Goal: Information Seeking & Learning: Check status

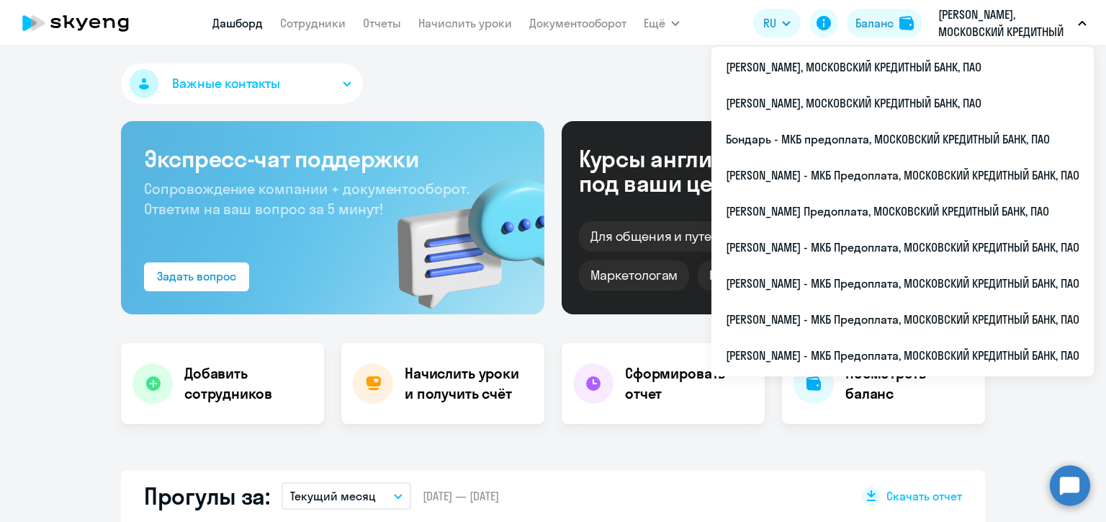
click at [993, 22] on p "[PERSON_NAME], МОСКОВСКИЙ КРЕДИТНЫЙ БАНК, ПАО" at bounding box center [1006, 23] width 134 height 35
click at [983, 30] on p "[PERSON_NAME], МОСКОВСКИЙ КРЕДИТНЫЙ БАНК, ПАО" at bounding box center [1006, 23] width 134 height 35
click at [988, 36] on p "[PERSON_NAME], МОСКОВСКИЙ КРЕДИТНЫЙ БАНК, ПАО" at bounding box center [1006, 23] width 134 height 35
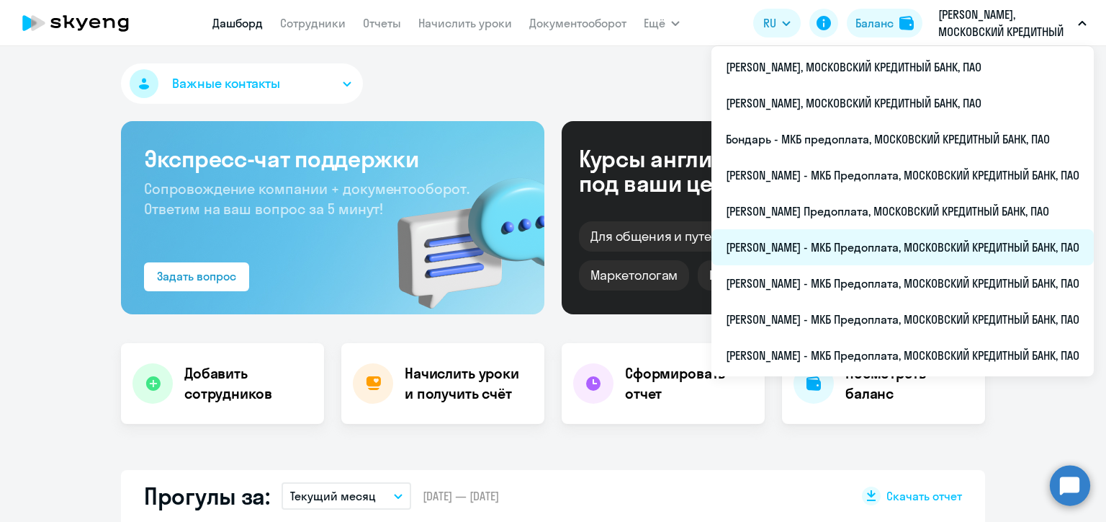
click at [772, 239] on li "[PERSON_NAME] - МКБ Предоплата, МОСКОВСКИЙ КРЕДИТНЫЙ БАНК, ПАО" at bounding box center [903, 247] width 383 height 36
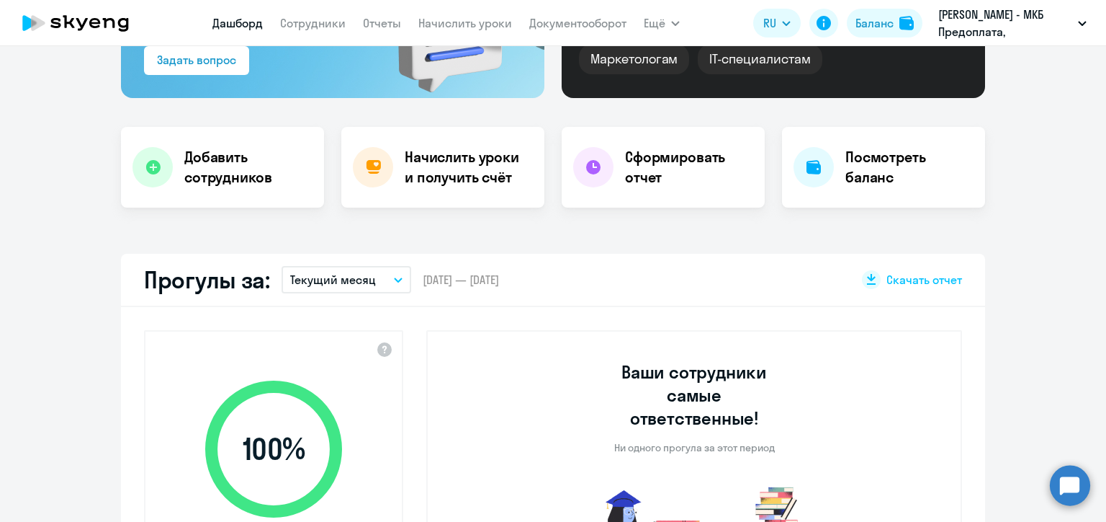
select select "30"
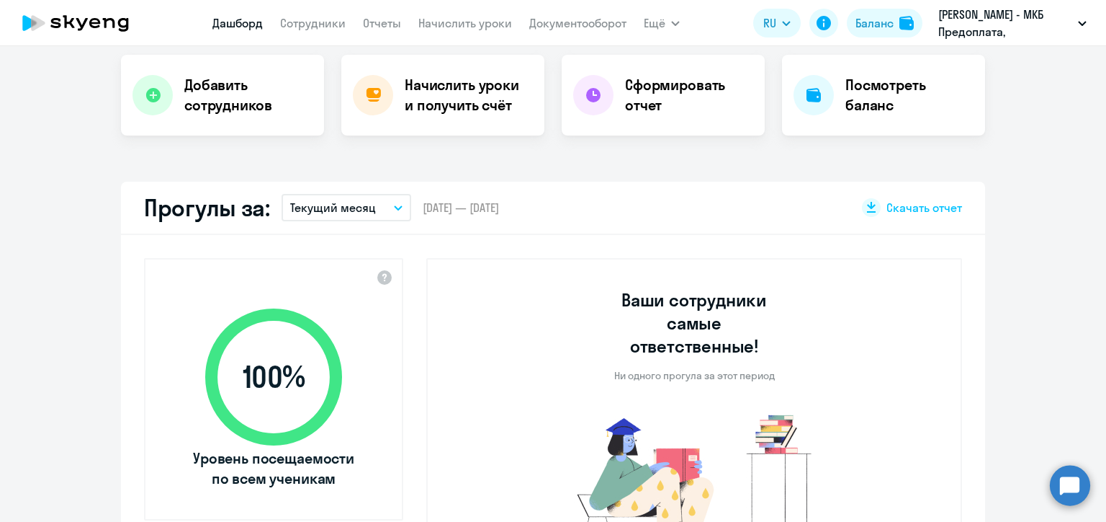
scroll to position [72, 0]
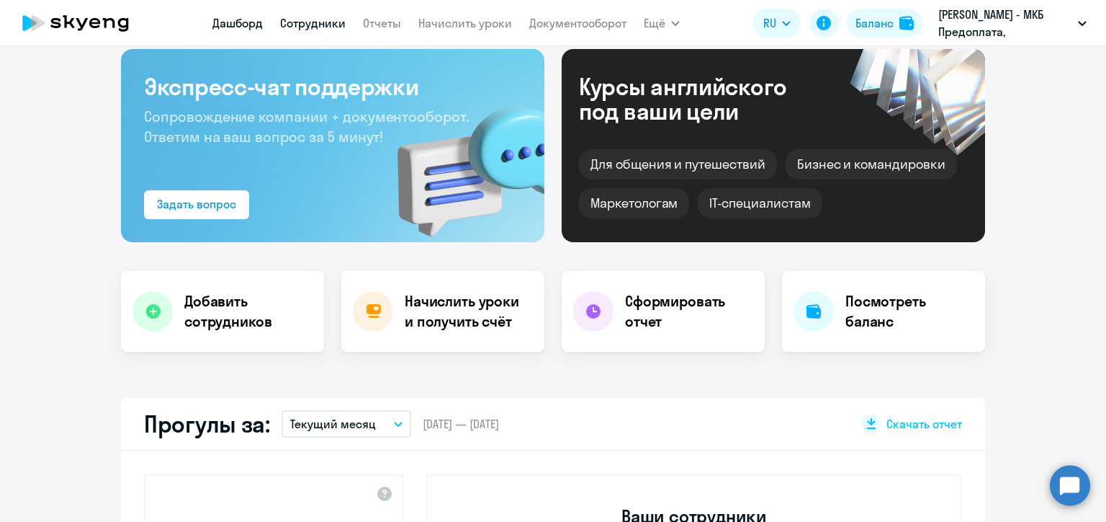
click at [324, 21] on link "Сотрудники" at bounding box center [313, 23] width 66 height 14
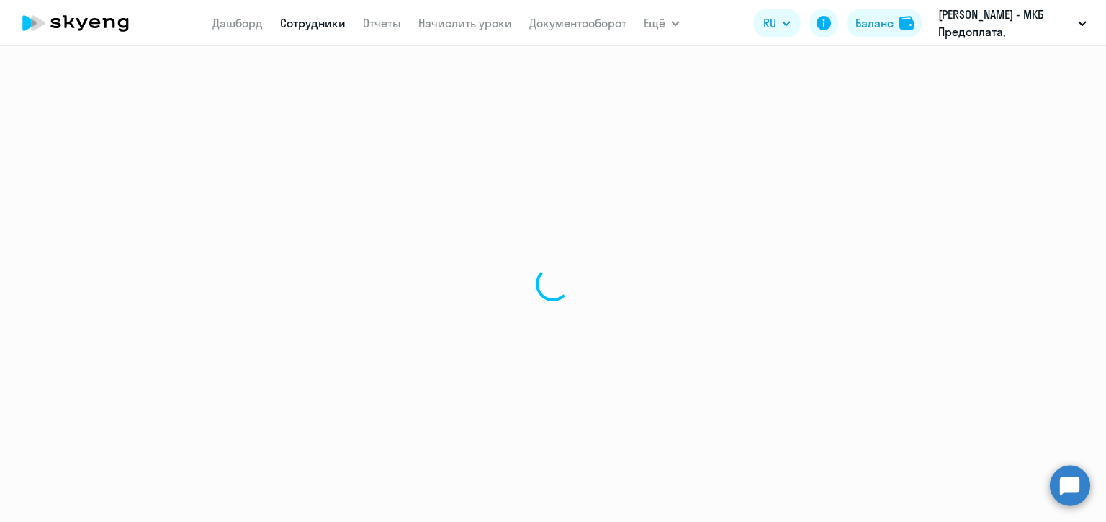
select select "30"
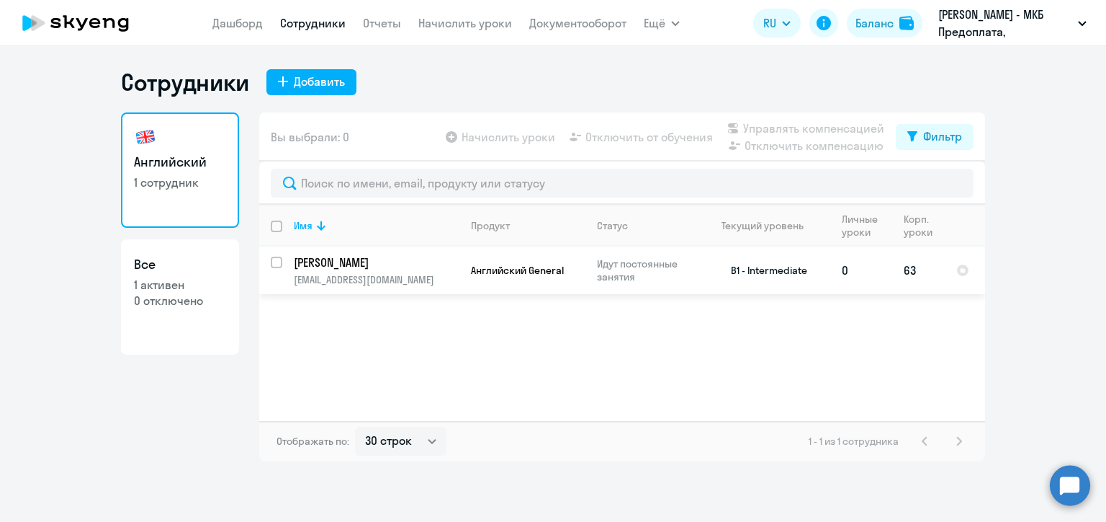
click at [376, 267] on p "[PERSON_NAME]" at bounding box center [375, 262] width 163 height 16
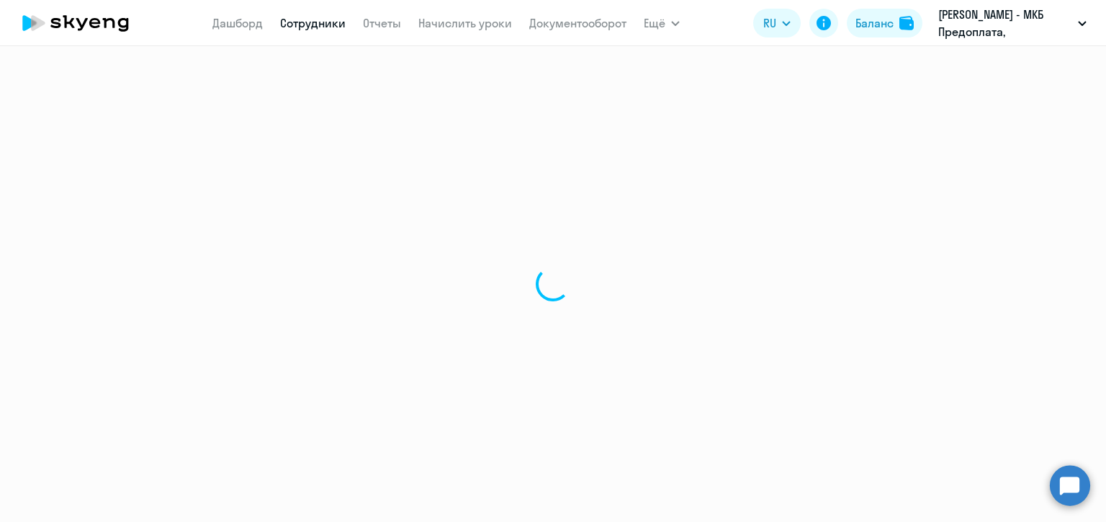
select select "english"
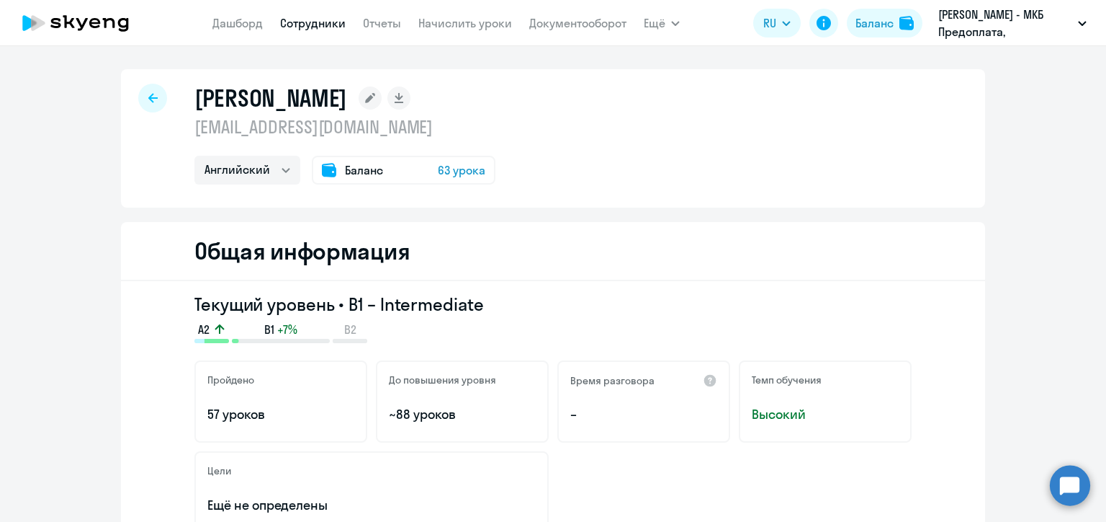
click at [445, 173] on span "63 урока" at bounding box center [462, 169] width 48 height 17
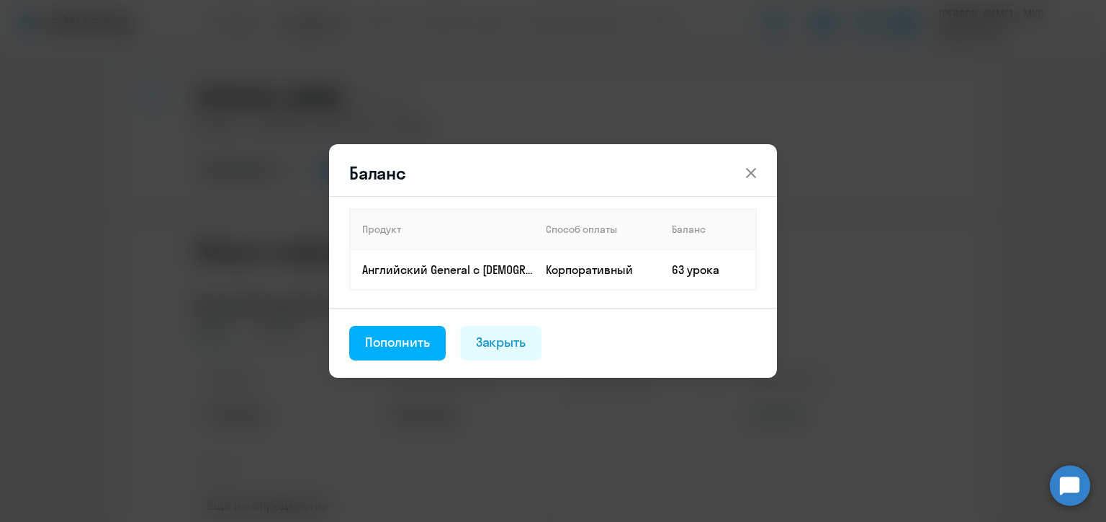
click at [911, 310] on div "Баланс Продукт Способ оплаты Баланс Английский General с [DEMOGRAPHIC_DATA] пре…" at bounding box center [553, 261] width 1106 height 522
